Goal: Navigation & Orientation: Find specific page/section

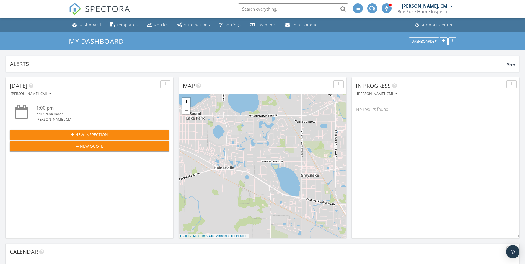
click at [160, 25] on div "Metrics" at bounding box center [160, 24] width 15 height 5
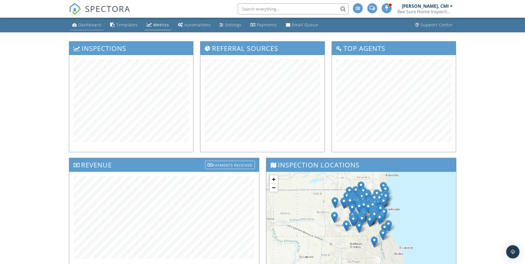
click at [83, 27] on div "Dashboard" at bounding box center [89, 24] width 23 height 5
